Goal: Complete application form: Complete application form

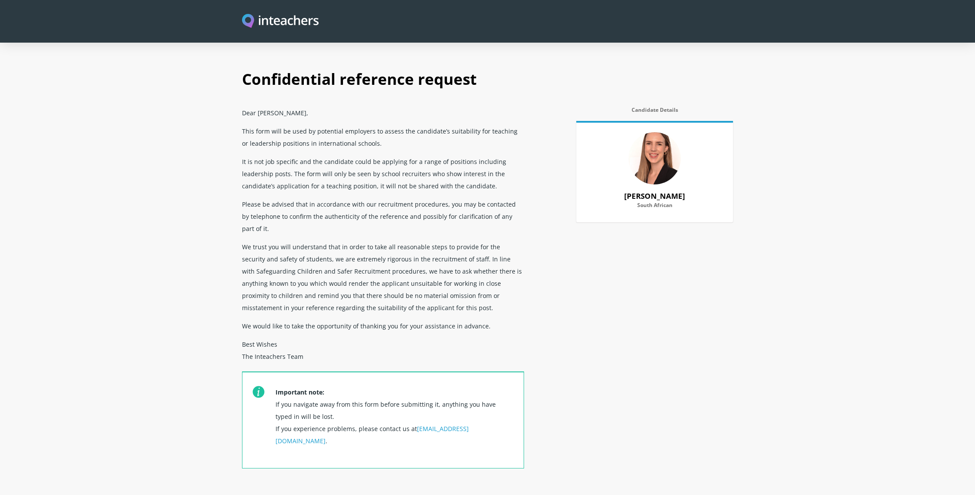
select select "No"
select select "Yes"
select select "No"
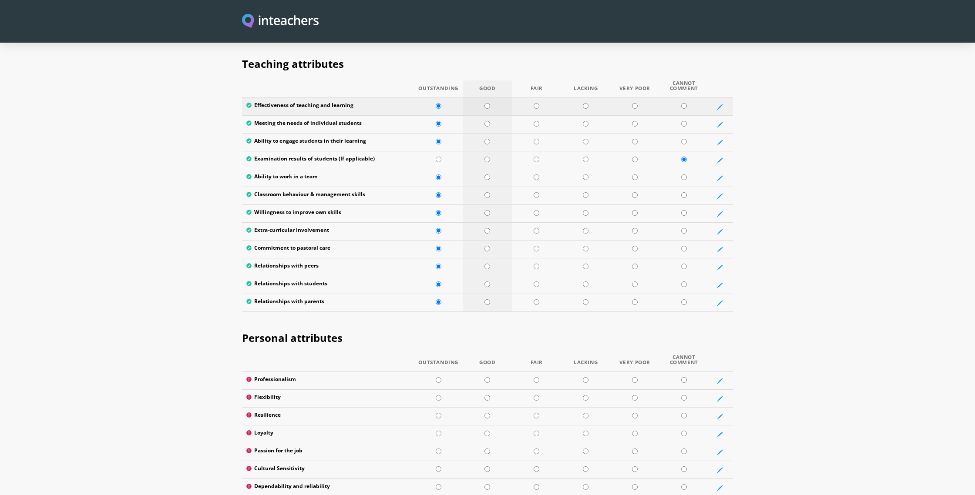
scroll to position [1136, 0]
drag, startPoint x: 488, startPoint y: 80, endPoint x: 482, endPoint y: 87, distance: 10.2
click at [487, 103] on input "radio" at bounding box center [487, 106] width 6 height 6
radio input "true"
click at [486, 121] on input "radio" at bounding box center [487, 124] width 6 height 6
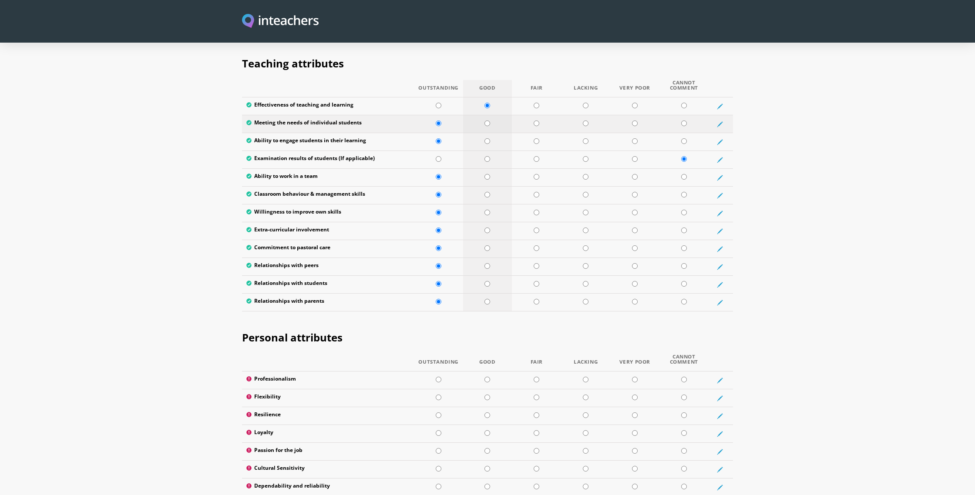
radio input "true"
click at [486, 192] on input "radio" at bounding box center [487, 195] width 6 height 6
radio input "true"
click at [486, 228] on input "radio" at bounding box center [487, 231] width 6 height 6
radio input "true"
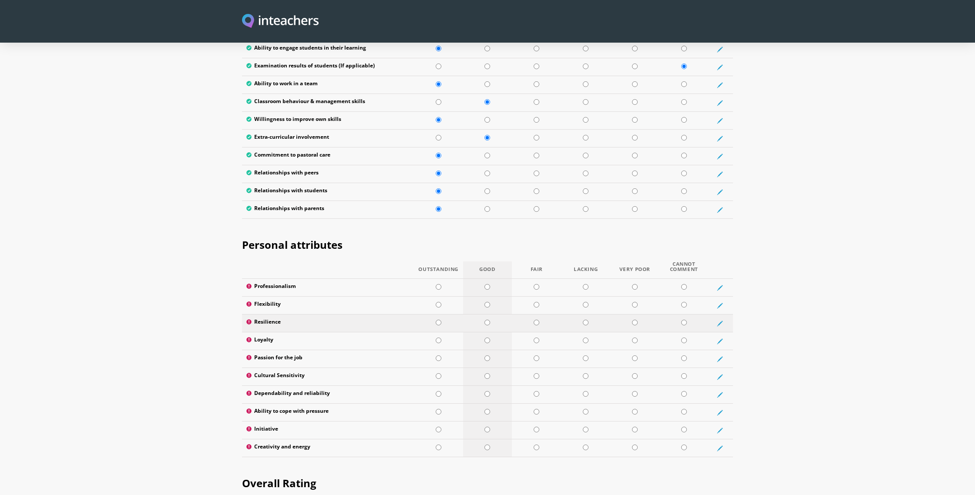
scroll to position [1236, 0]
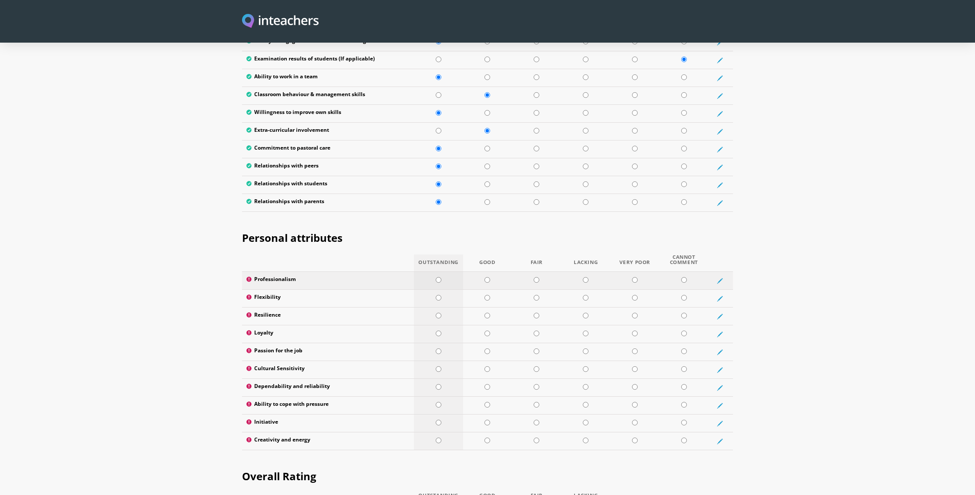
click at [439, 277] on input "radio" at bounding box center [439, 280] width 6 height 6
radio input "true"
click at [438, 295] on input "radio" at bounding box center [439, 298] width 6 height 6
radio input "true"
drag, startPoint x: 436, startPoint y: 291, endPoint x: 438, endPoint y: 301, distance: 9.7
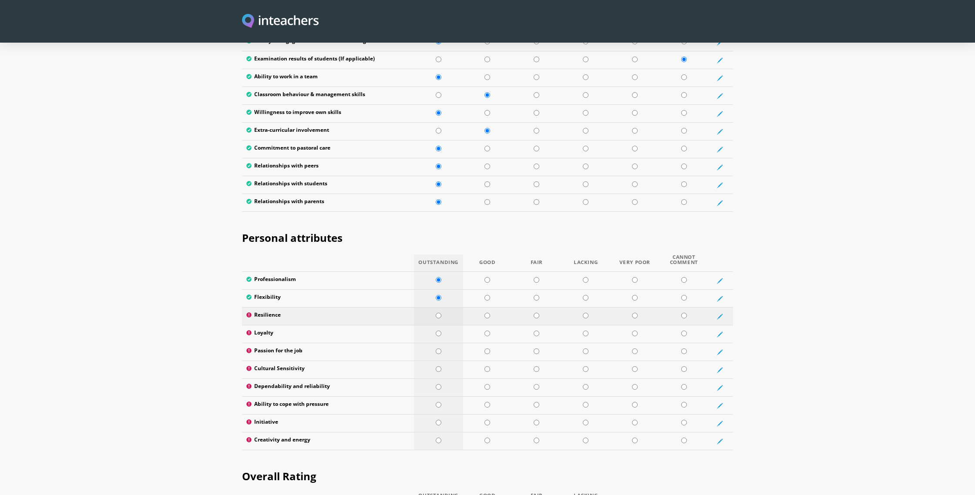
click at [437, 313] on input "radio" at bounding box center [439, 316] width 6 height 6
radio input "true"
drag, startPoint x: 438, startPoint y: 312, endPoint x: 436, endPoint y: 319, distance: 6.8
click at [438, 325] on td at bounding box center [438, 334] width 49 height 18
radio input "true"
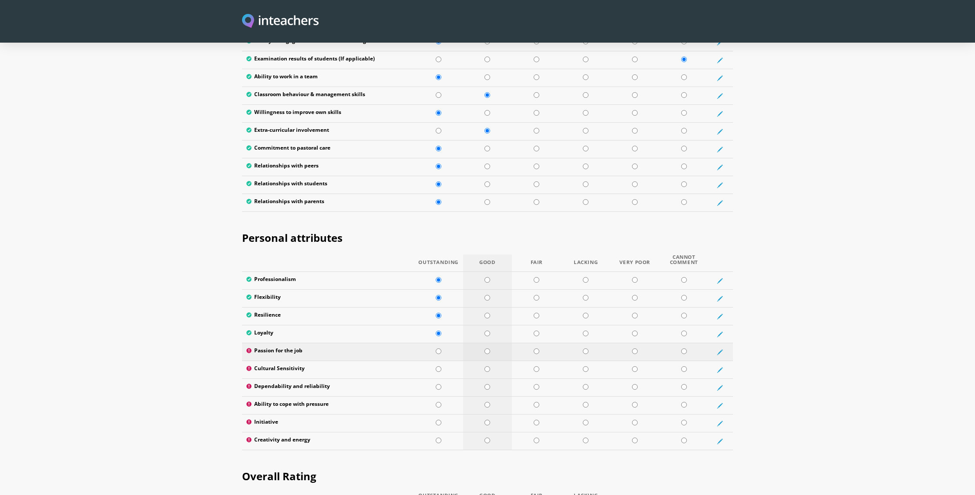
click at [486, 349] on input "radio" at bounding box center [487, 352] width 6 height 6
radio input "true"
drag, startPoint x: 486, startPoint y: 346, endPoint x: 484, endPoint y: 354, distance: 7.9
click at [486, 366] on input "radio" at bounding box center [487, 369] width 6 height 6
radio input "true"
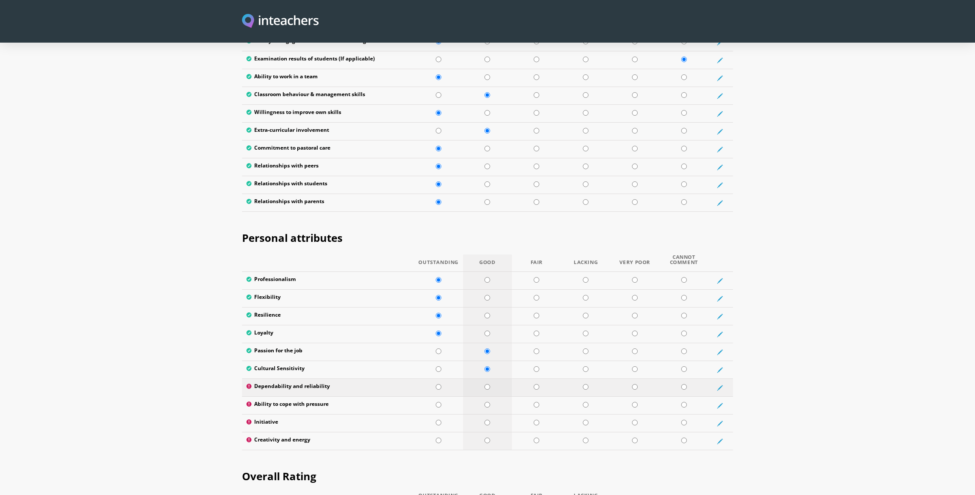
click at [484, 384] on input "radio" at bounding box center [487, 387] width 6 height 6
radio input "true"
click at [488, 402] on input "radio" at bounding box center [487, 405] width 6 height 6
radio input "true"
click at [487, 420] on input "radio" at bounding box center [487, 423] width 6 height 6
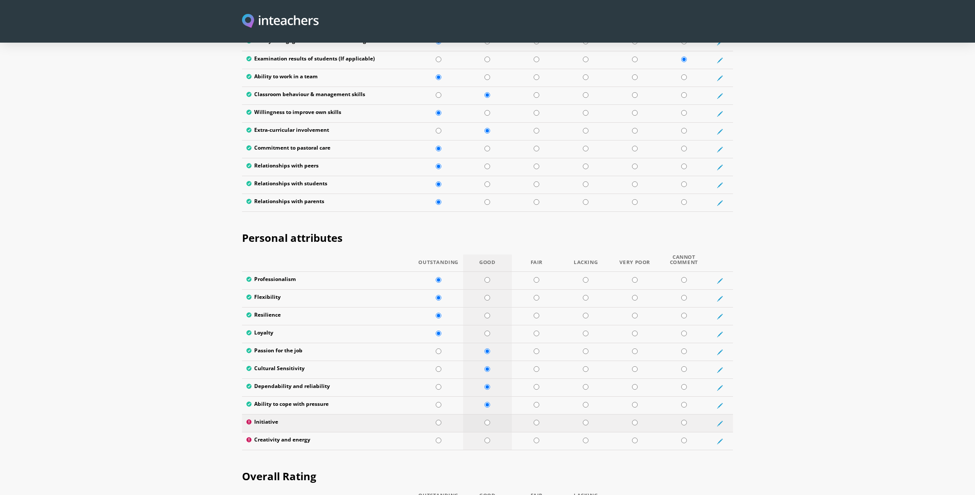
radio input "true"
click at [440, 438] on input "radio" at bounding box center [439, 441] width 6 height 6
radio input "true"
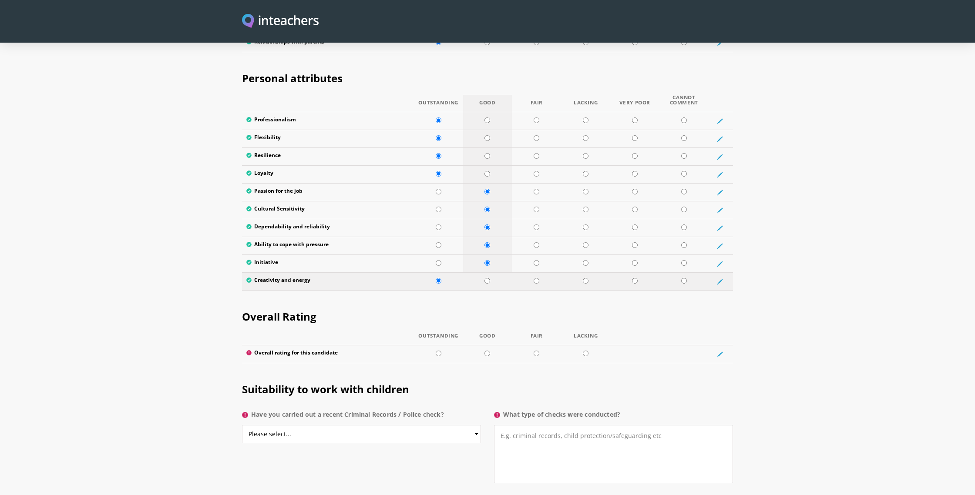
scroll to position [1406, 0]
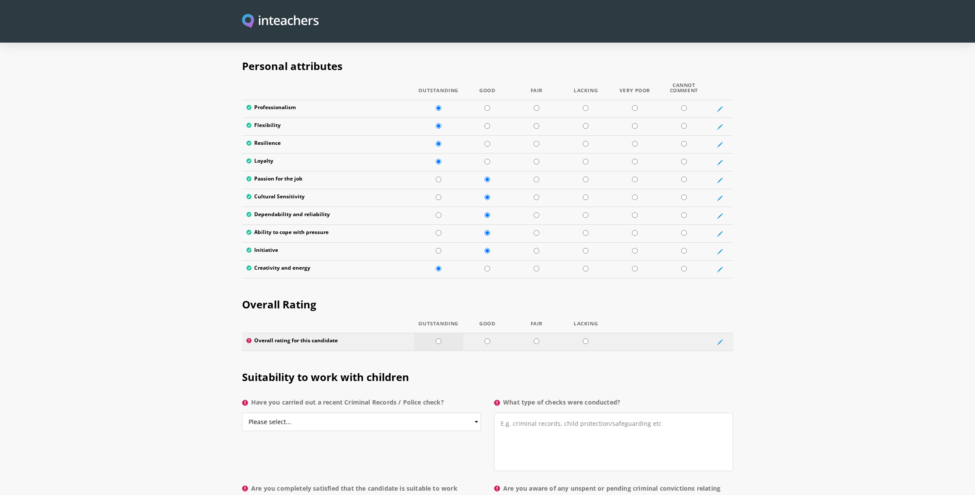
click at [438, 339] on input "radio" at bounding box center [439, 342] width 6 height 6
radio input "true"
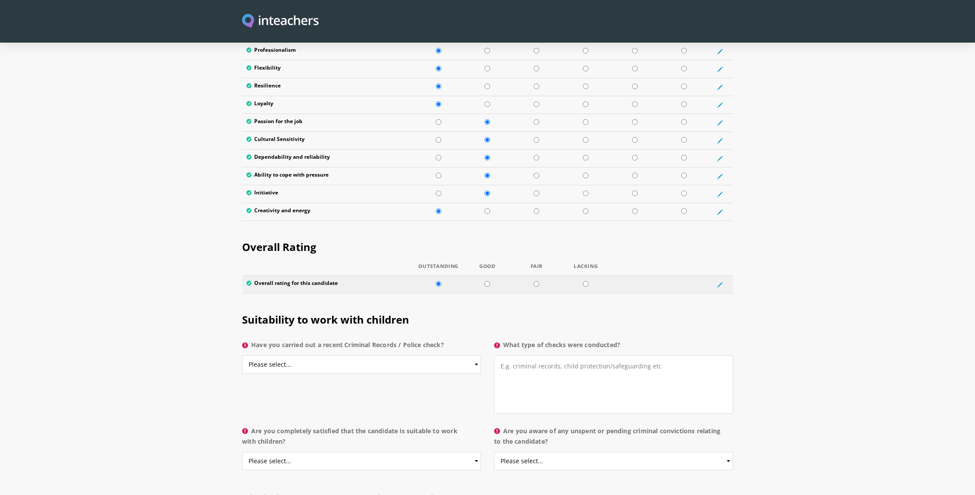
scroll to position [1468, 0]
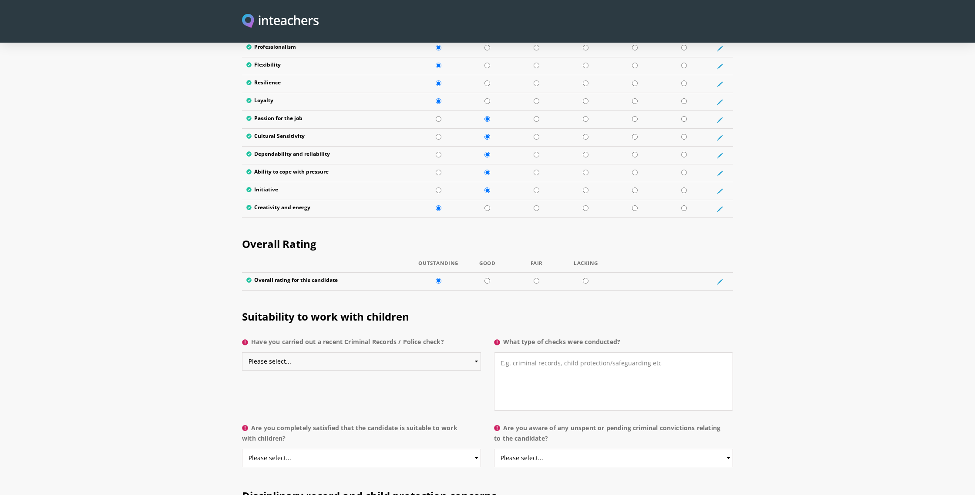
click at [476, 352] on select "Please select... Yes No Do not know" at bounding box center [361, 361] width 239 height 18
select select "Do not know"
click at [242, 352] on select "Please select... Yes No Do not know" at bounding box center [361, 361] width 239 height 18
click at [476, 352] on select "Please select... Yes No Do not know" at bounding box center [361, 361] width 239 height 18
click at [474, 449] on select "Please select... Yes No Do not know" at bounding box center [361, 458] width 239 height 18
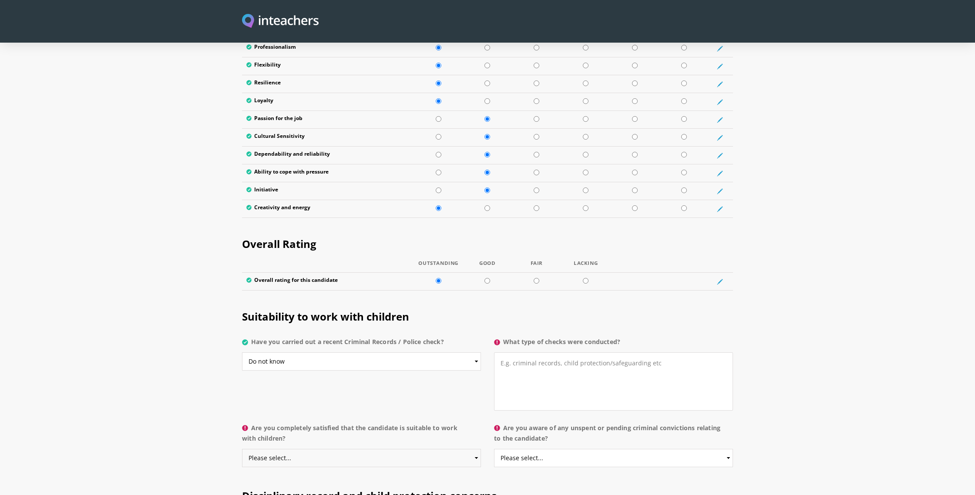
select select "Yes"
click at [242, 449] on select "Please select... Yes No Do not know" at bounding box center [361, 458] width 239 height 18
click at [469, 352] on select "Please select... Yes No Do not know" at bounding box center [361, 361] width 239 height 18
select select "Yes"
click at [242, 352] on select "Please select... Yes No Do not know" at bounding box center [361, 361] width 239 height 18
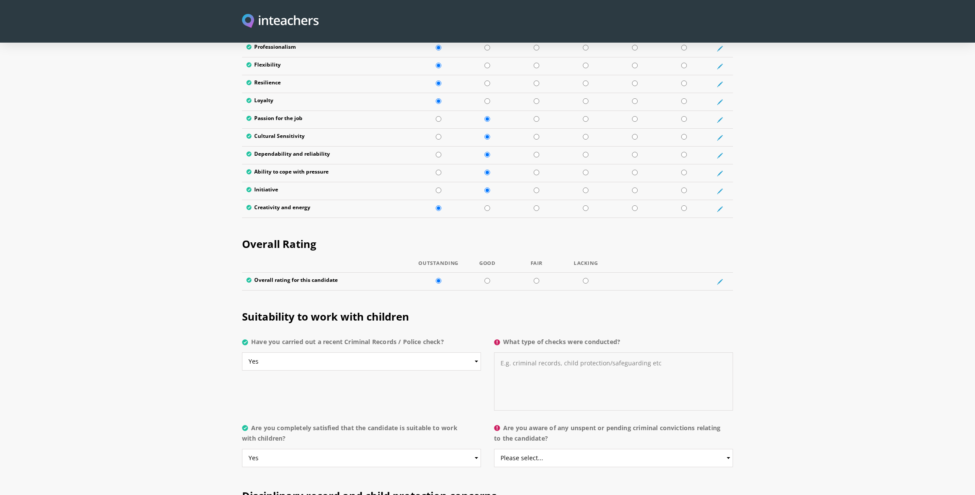
click at [514, 352] on textarea "What type of checks were conducted?" at bounding box center [613, 381] width 239 height 58
click at [553, 449] on select "Please select... Yes No Do not know" at bounding box center [613, 458] width 239 height 18
select select "No"
click at [494, 449] on select "Please select... Yes No Do not know" at bounding box center [613, 458] width 239 height 18
click at [510, 352] on textarea "What type of checks were conducted?" at bounding box center [613, 381] width 239 height 58
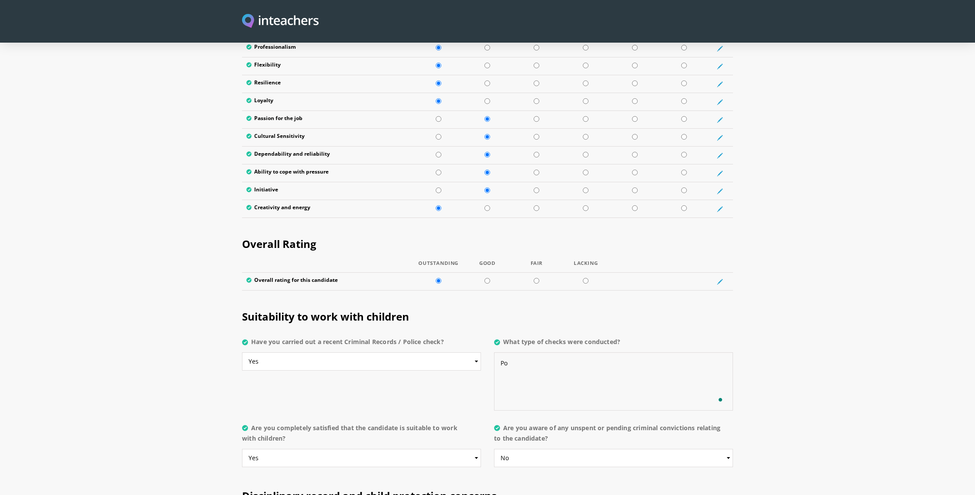
type textarea "P"
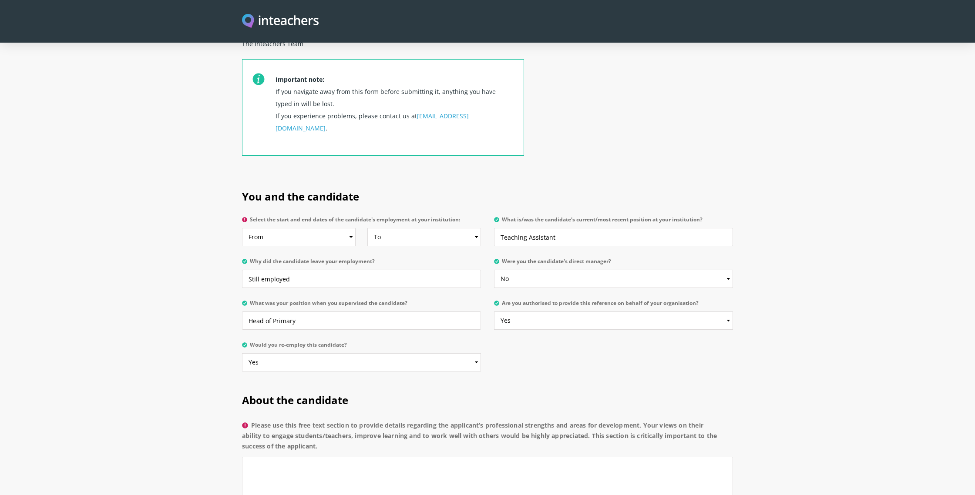
scroll to position [315, 0]
click at [350, 226] on select "From 2025 2024 2023 2022 2021 2020 2019 2018 2017 2016 2015 2014 2013 2012 2011…" at bounding box center [299, 235] width 114 height 18
select select "2023"
click at [242, 226] on select "From 2025 2024 2023 2022 2021 2020 2019 2018 2017 2016 2015 2014 2013 2012 2011…" at bounding box center [299, 235] width 114 height 18
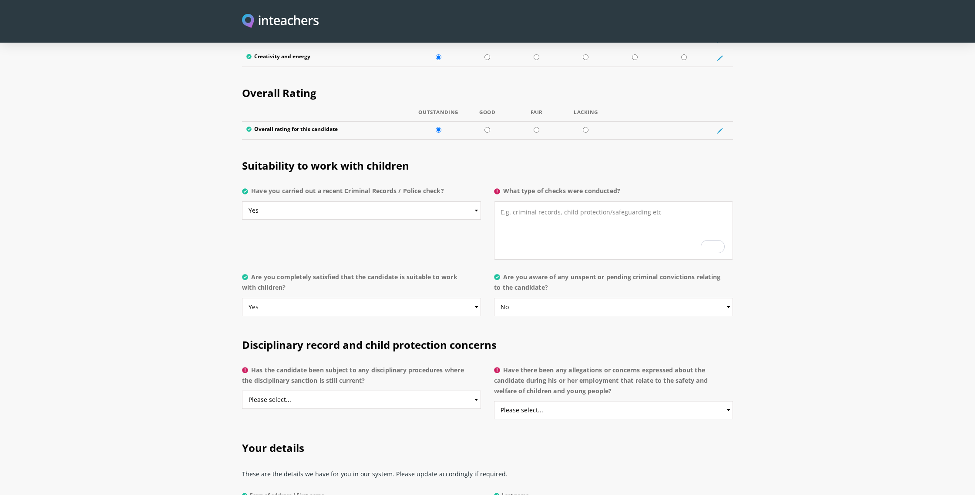
scroll to position [1622, 0]
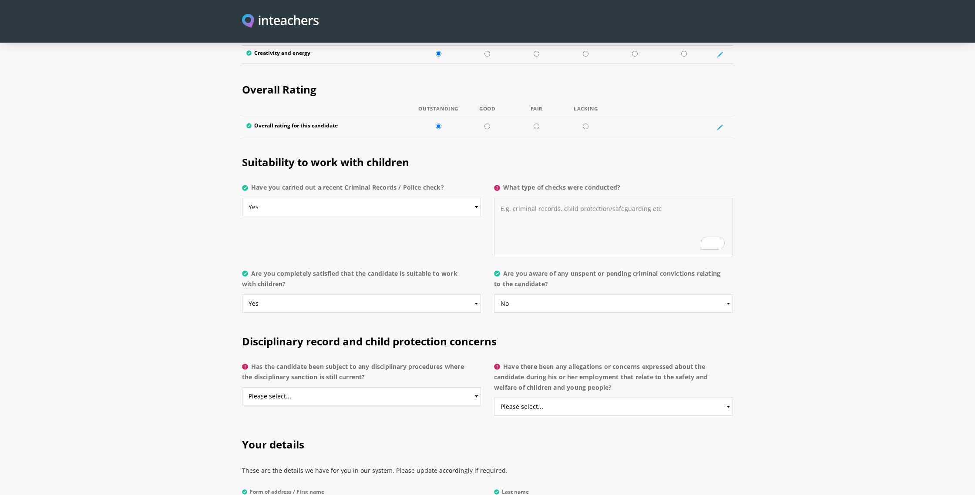
click at [531, 198] on textarea "What type of checks were conducted?" at bounding box center [613, 227] width 239 height 58
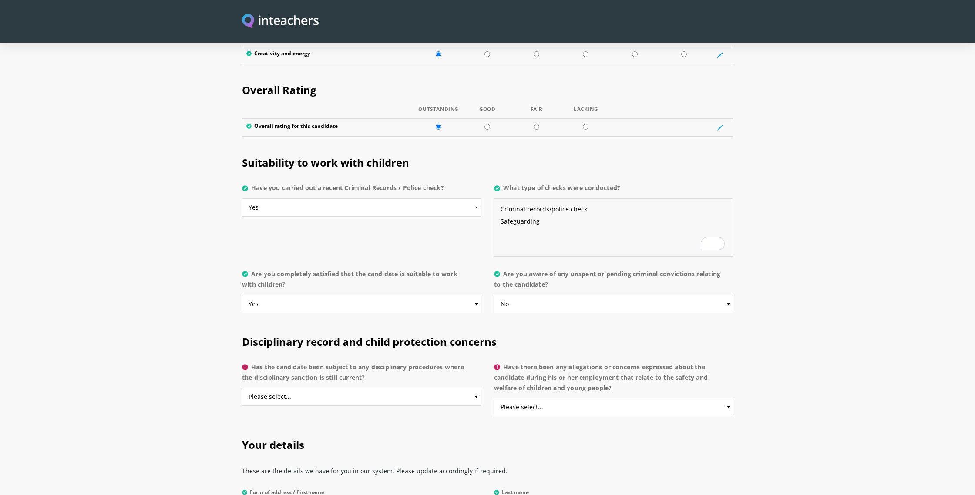
type textarea "Criminal records/police check Safeguarding"
click at [573, 241] on p "What type of checks were conducted? Criminal records/police check Safeguarding" at bounding box center [609, 223] width 245 height 86
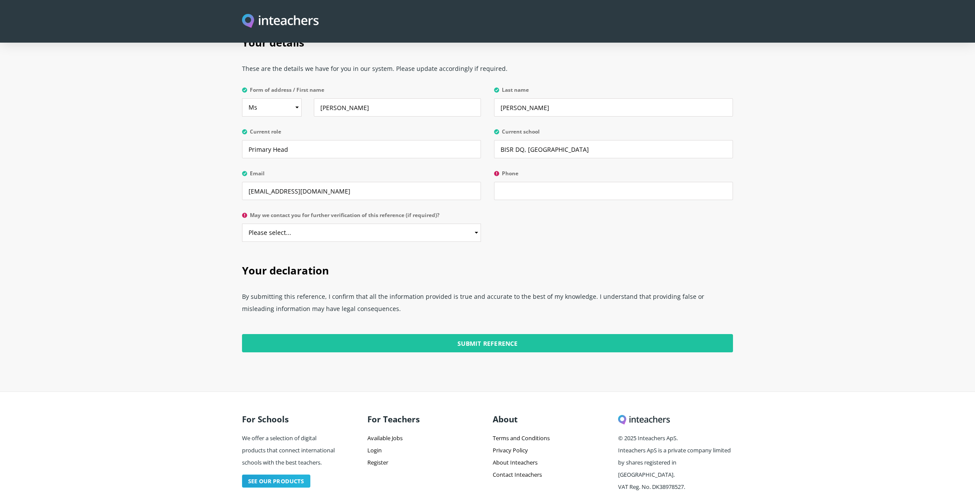
scroll to position [2025, 0]
click at [511, 181] on input "Phone" at bounding box center [613, 190] width 239 height 18
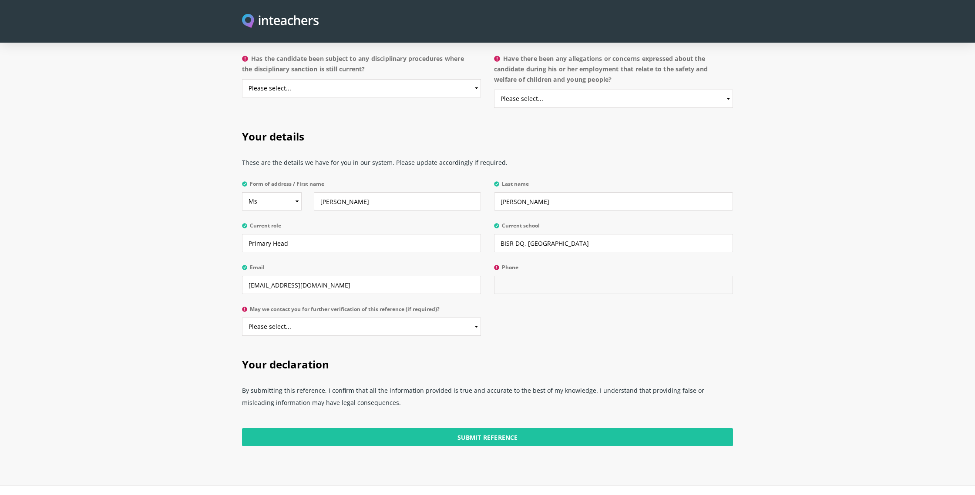
scroll to position [1929, 0]
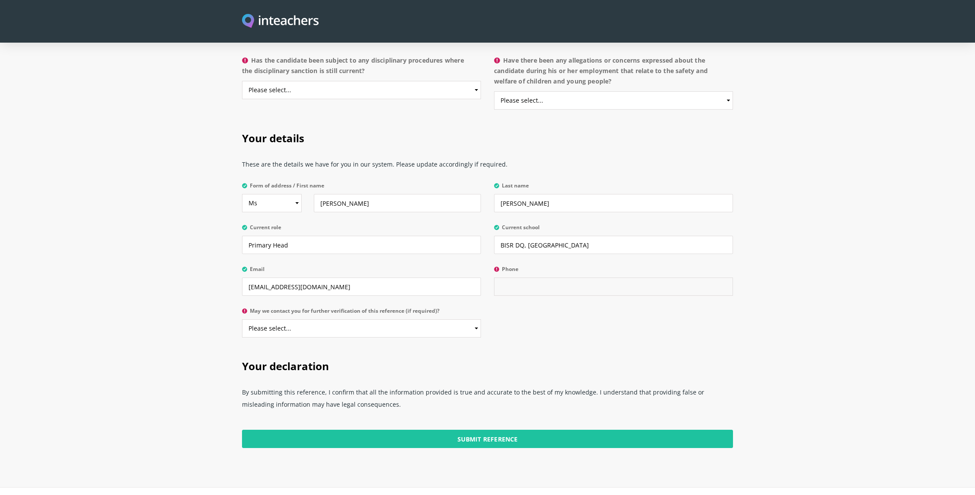
paste input "966 9200 33963"
click at [500, 278] on input "966 9200 33963" at bounding box center [613, 287] width 239 height 18
type input "00966 9200 33963"
click at [524, 318] on div "Your details These are the details we have for you in our system. Please update…" at bounding box center [487, 232] width 501 height 228
click at [475, 319] on select "Please select... Yes No" at bounding box center [361, 328] width 239 height 18
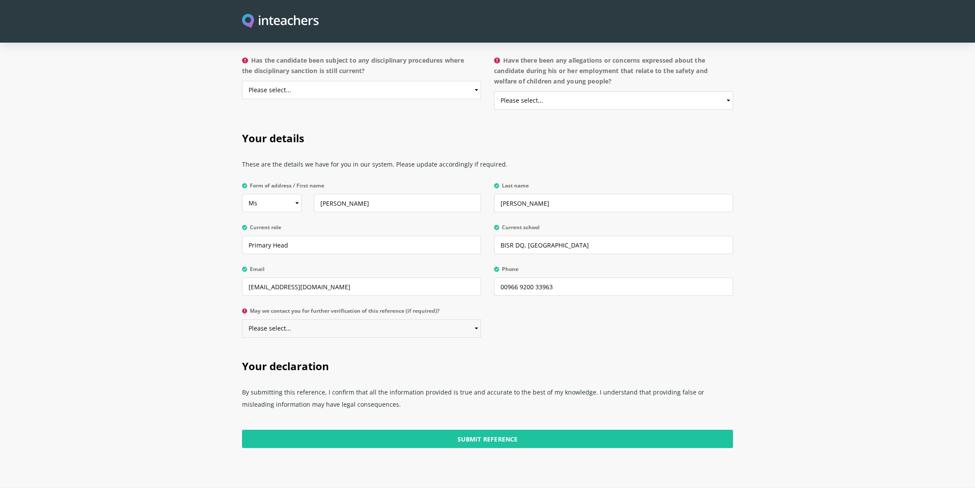
select select "Yes"
click at [242, 319] on select "Please select... Yes No" at bounding box center [361, 328] width 239 height 18
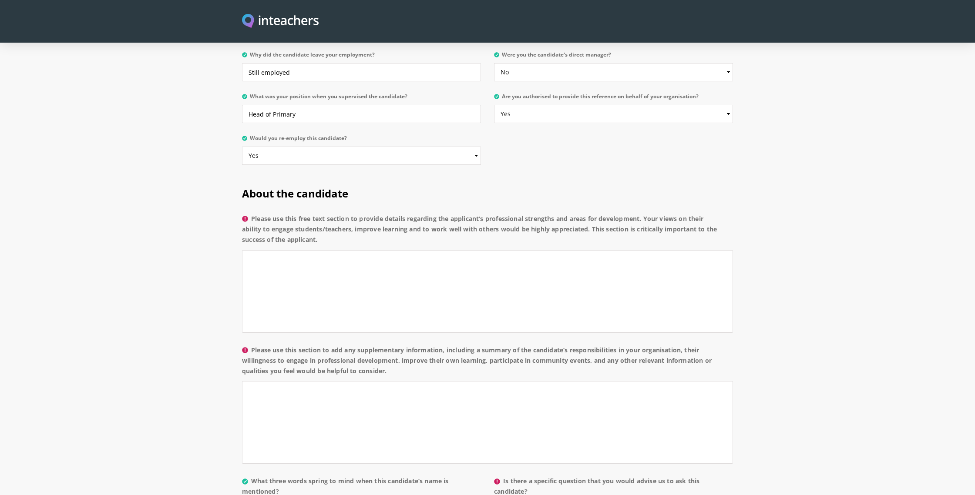
scroll to position [518, 0]
click at [266, 252] on textarea "Please use this free text section to provide details regarding the applicant’s …" at bounding box center [487, 293] width 491 height 83
click at [285, 252] on textarea "Please use this free text section to provide details regarding the applicant’s …" at bounding box center [487, 293] width 491 height 83
click at [320, 252] on textarea "I believe that Simoné" at bounding box center [487, 293] width 491 height 83
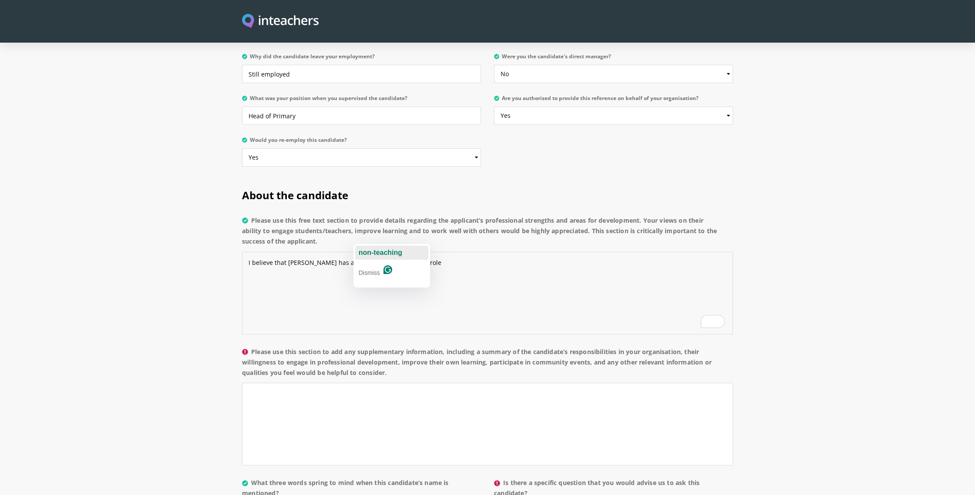
drag, startPoint x: 372, startPoint y: 251, endPoint x: 392, endPoint y: 248, distance: 21.2
click at [374, 251] on span "non-teaching" at bounding box center [381, 252] width 44 height 7
click at [528, 250] on span "reference" at bounding box center [523, 250] width 31 height 7
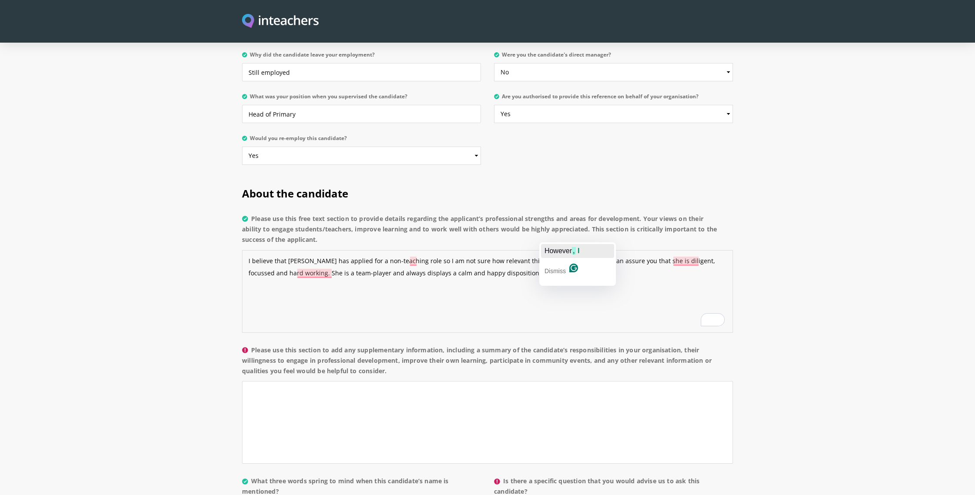
click at [571, 250] on span "However" at bounding box center [557, 250] width 27 height 7
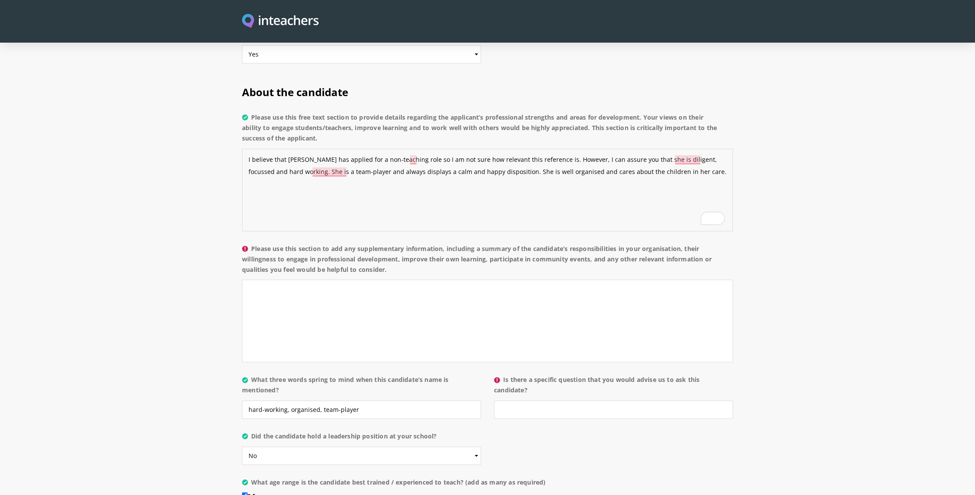
scroll to position [622, 0]
type textarea "I believe that Simoné has applied for a non-teaching role so I am not sure how …"
click at [283, 279] on textarea "Please use this section to add any supplementary information, including a summa…" at bounding box center [487, 320] width 491 height 83
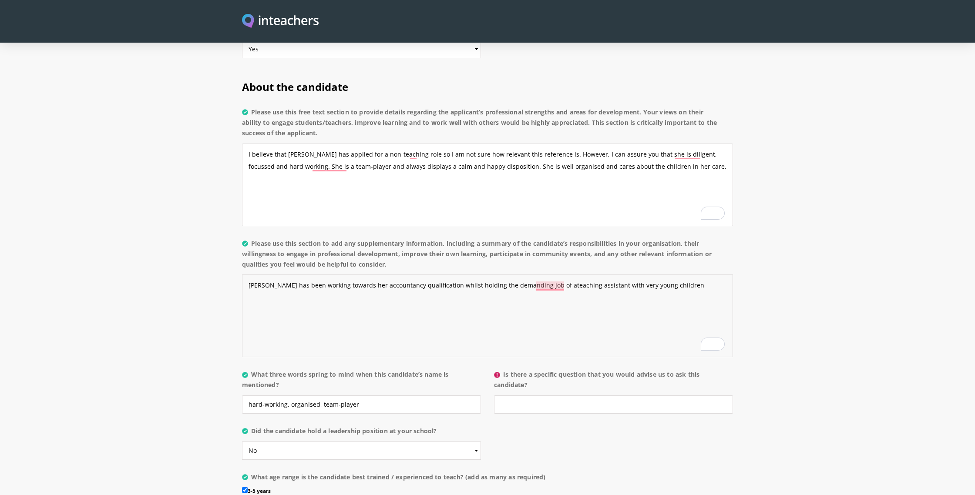
scroll to position [626, 0]
click at [617, 275] on textarea "Simoné has been working towards her accountancy qualification whilst holding th…" at bounding box center [487, 316] width 491 height 83
click at [539, 275] on textarea "Simoné has been working towards her accountancy qualification whilst holding th…" at bounding box center [487, 316] width 491 height 83
click at [658, 275] on textarea "Simoné has been working towards her accountancy qualification whilst holding th…" at bounding box center [487, 316] width 491 height 83
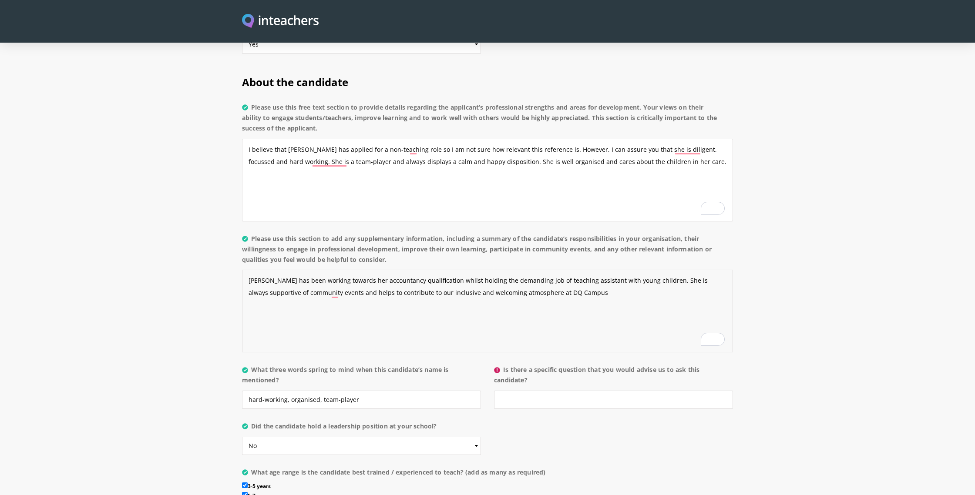
click at [503, 271] on textarea "Simoné has been working towards her accountancy qualification whilst holding th…" at bounding box center [487, 311] width 491 height 83
click at [556, 270] on textarea "Simoné has been working towards her accountancy qualification whilst holding th…" at bounding box center [487, 311] width 491 height 83
type textarea "Simoné has been working towards her accountancy qualification whilst holding th…"
click at [853, 376] on section "About the candidate Please use this free text section to provide details regard…" at bounding box center [487, 305] width 975 height 486
click at [409, 139] on textarea "I believe that Simoné has applied for a non-teaching role so I am not sure how …" at bounding box center [487, 180] width 491 height 83
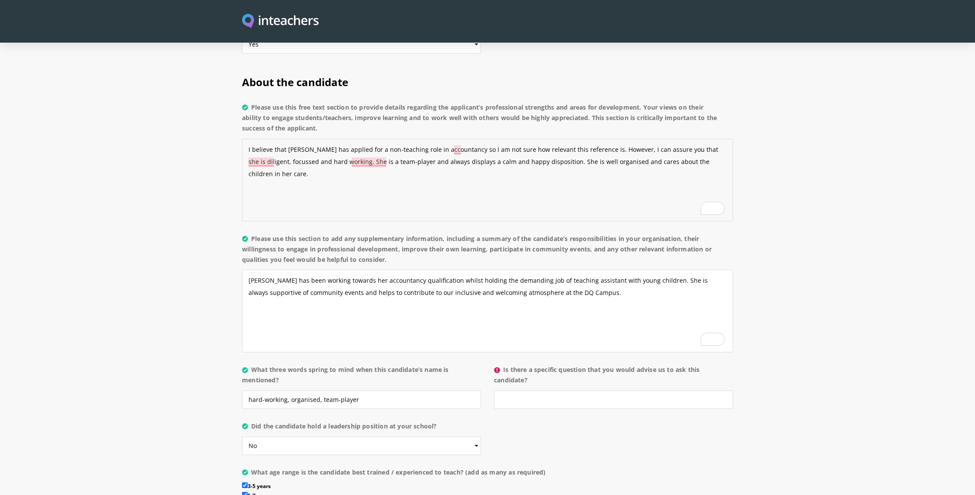
drag, startPoint x: 579, startPoint y: 127, endPoint x: 552, endPoint y: 128, distance: 27.0
click at [552, 139] on textarea "I believe that Simoné has applied for a non-teaching role in accountancy so I a…" at bounding box center [487, 180] width 491 height 83
drag, startPoint x: 608, startPoint y: 127, endPoint x: 455, endPoint y: 127, distance: 153.2
click at [455, 139] on textarea "I believe that Simoné has applied for a non-teaching role in accountancy so I a…" at bounding box center [487, 180] width 491 height 83
click at [678, 138] on span "team player" at bounding box center [680, 139] width 39 height 7
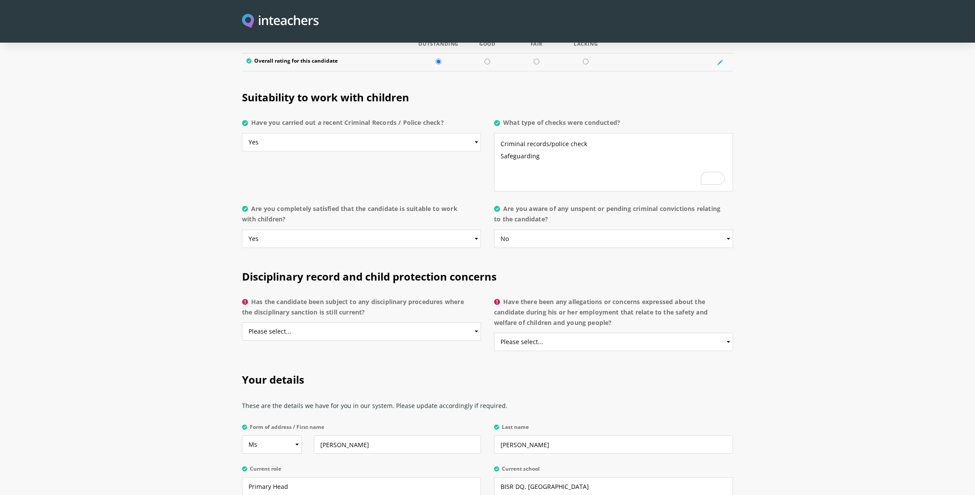
scroll to position [1688, 0]
type textarea "I believe that Simoné has applied for a non-teaching role in accountancy. I can…"
click at [385, 322] on select "Please select... Yes No Do not know" at bounding box center [361, 331] width 239 height 18
select select "No"
click at [242, 322] on select "Please select... Yes No Do not know" at bounding box center [361, 331] width 239 height 18
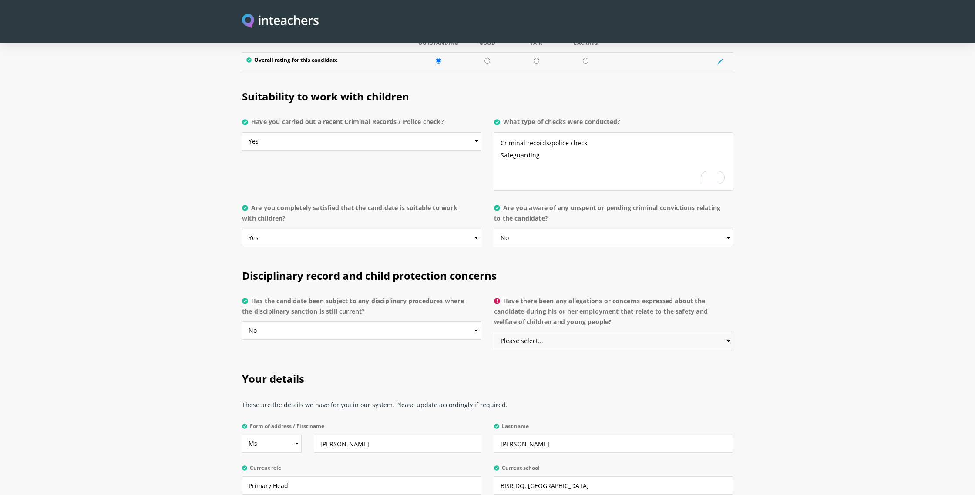
click at [634, 332] on select "Please select... Yes No Do not know" at bounding box center [613, 341] width 239 height 18
select select "No"
click at [494, 332] on select "Please select... Yes No Do not know" at bounding box center [613, 341] width 239 height 18
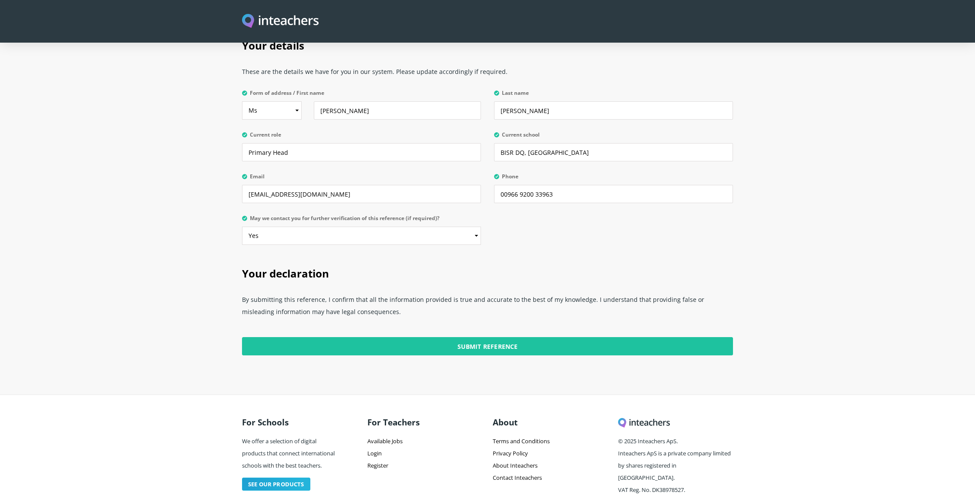
scroll to position [2028, 0]
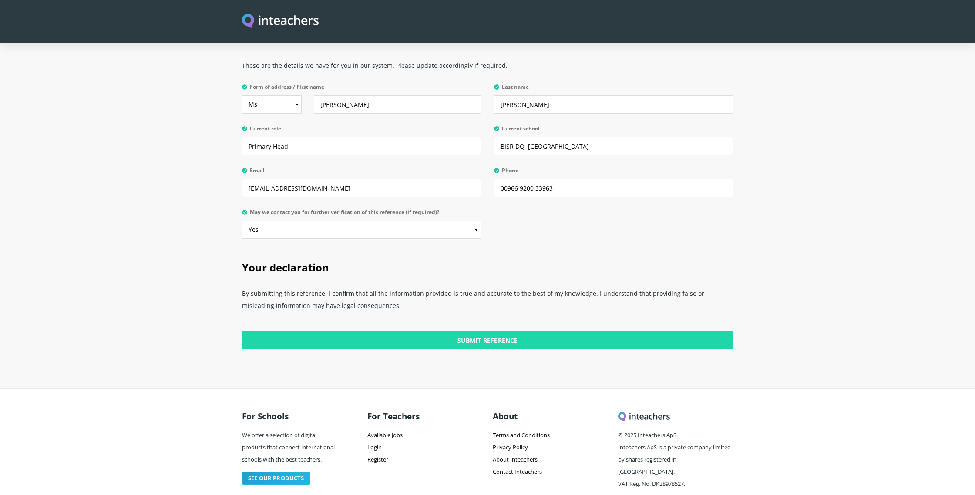
click at [469, 331] on input "Submit Reference" at bounding box center [487, 340] width 491 height 18
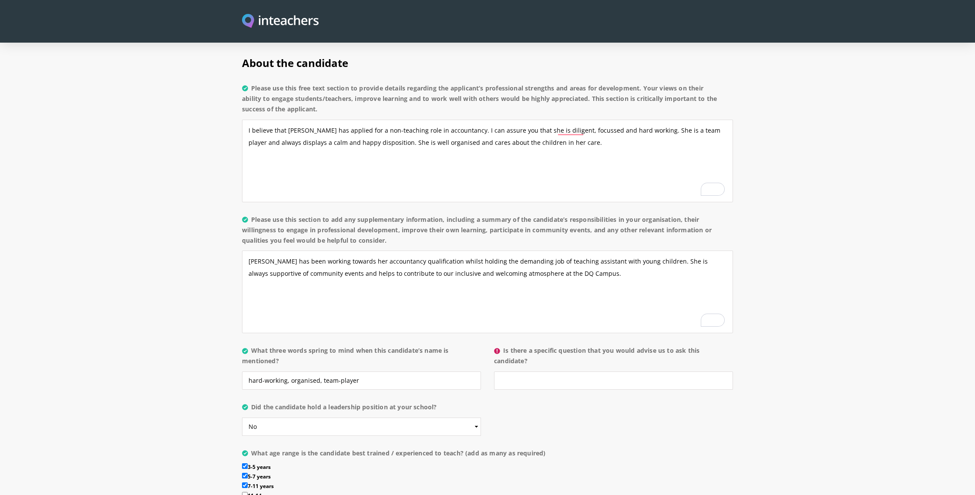
scroll to position [625, 0]
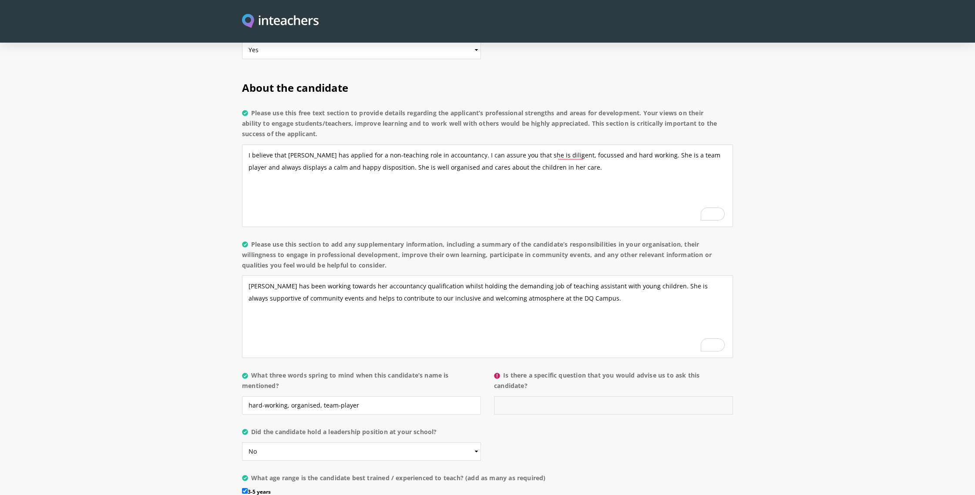
click at [537, 396] on input "Is there a specific question that you would advise us to ask this candidate?" at bounding box center [613, 405] width 239 height 18
type input "I"
type input "N"
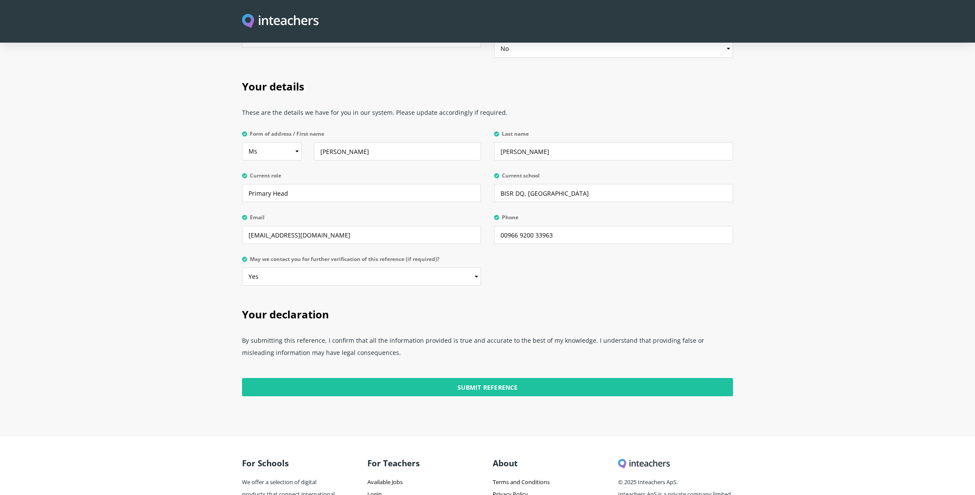
scroll to position [2028, 0]
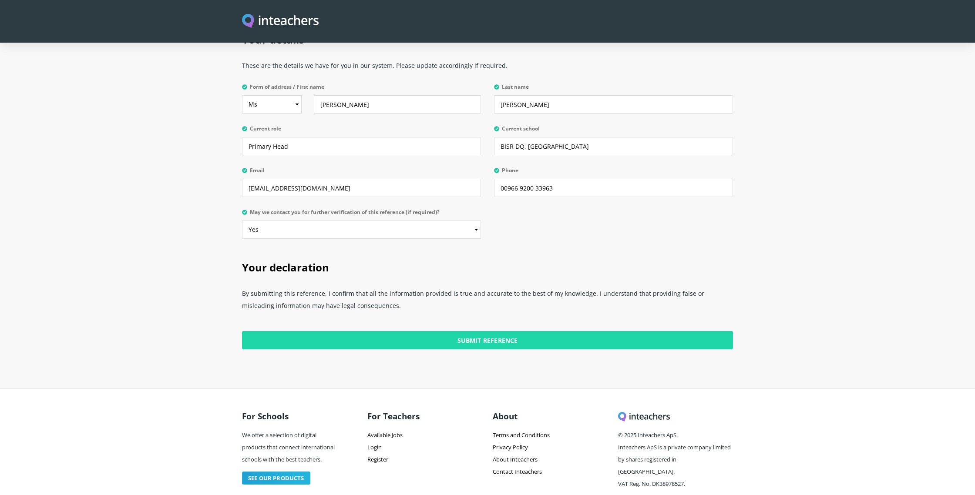
type input "How her experience as a TA will help her in the new role?"
click at [481, 331] on input "Submit Reference" at bounding box center [487, 340] width 491 height 18
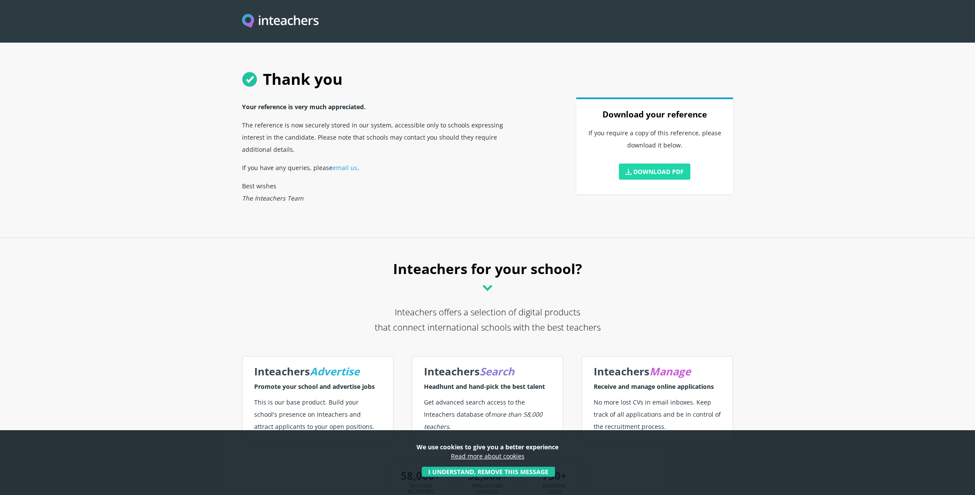
click at [639, 175] on link "Download PDF" at bounding box center [654, 172] width 71 height 16
